Goal: Navigation & Orientation: Understand site structure

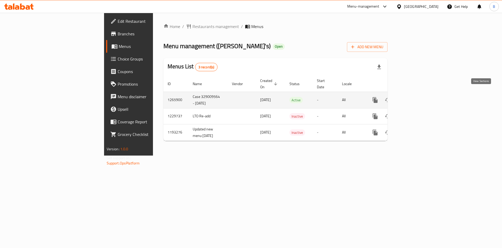
click at [419, 94] on link "enhanced table" at bounding box center [413, 100] width 13 height 13
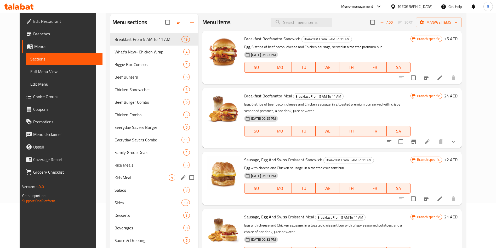
scroll to position [73, 0]
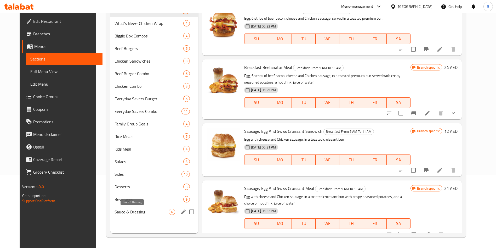
click at [137, 210] on span "Sauce & Dressing" at bounding box center [142, 212] width 54 height 6
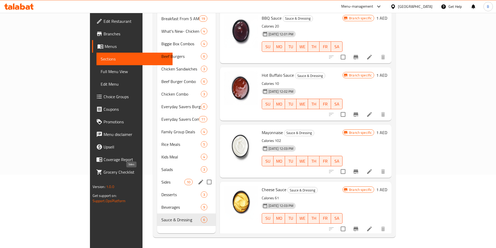
click at [161, 179] on span "Sides" at bounding box center [172, 182] width 23 height 6
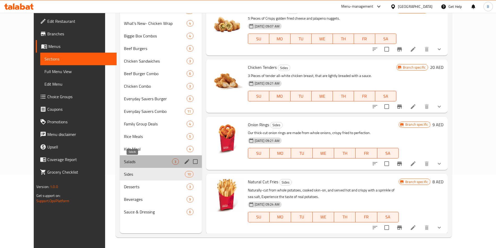
click at [124, 161] on span "Salads" at bounding box center [148, 161] width 48 height 6
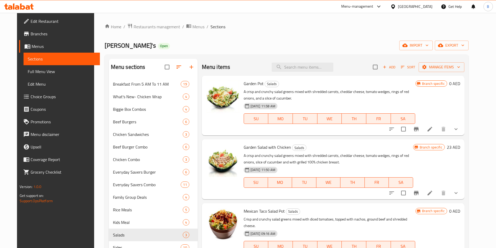
click at [132, 31] on div "Home / Restaurants management / Menus / Sections Wendy's Open import export Men…" at bounding box center [287, 166] width 364 height 287
click at [136, 29] on span "Restaurants management" at bounding box center [157, 27] width 47 height 6
